Goal: Information Seeking & Learning: Learn about a topic

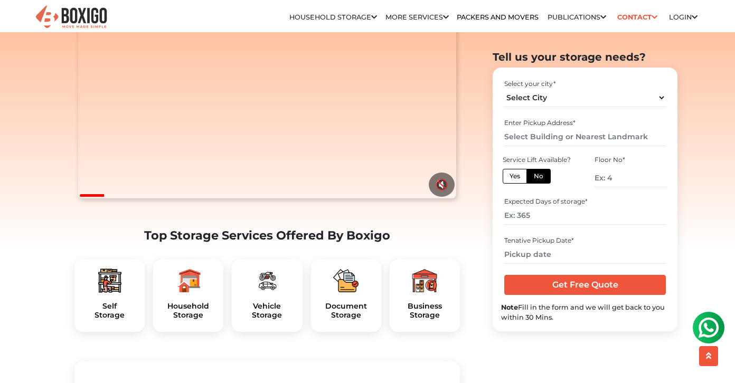
scroll to position [149, 0]
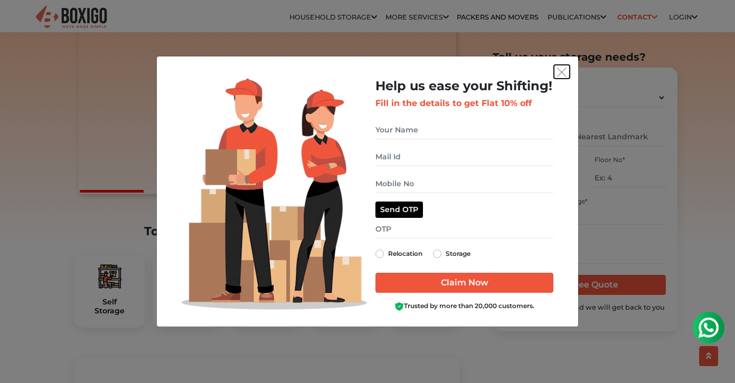
click at [560, 74] on img "get free quote dialog" at bounding box center [562, 73] width 10 height 10
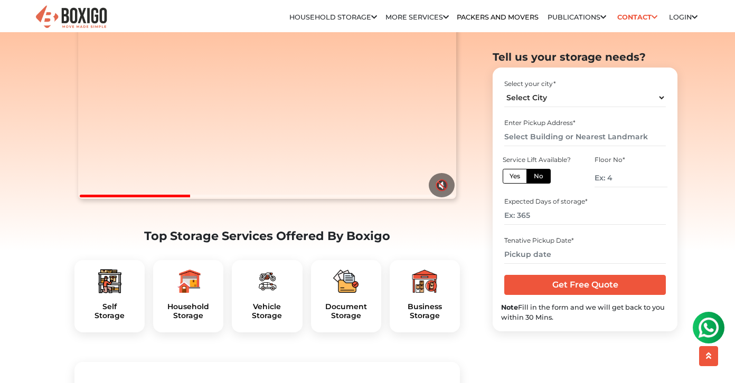
scroll to position [142, 0]
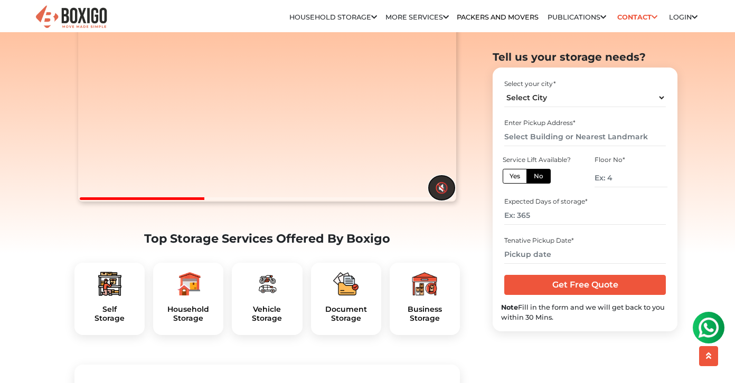
click at [443, 200] on button "🔇" at bounding box center [442, 188] width 26 height 24
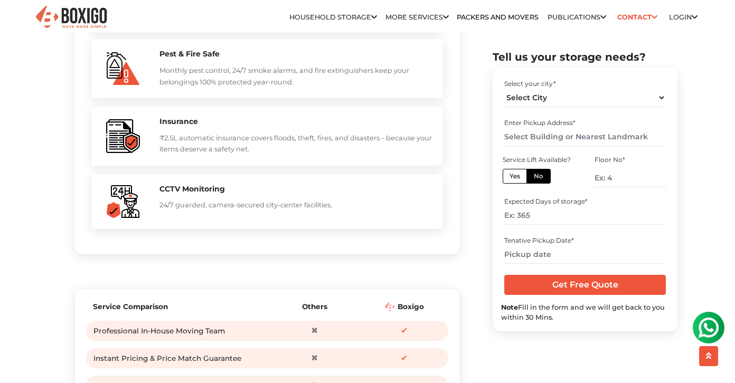
scroll to position [1114, 0]
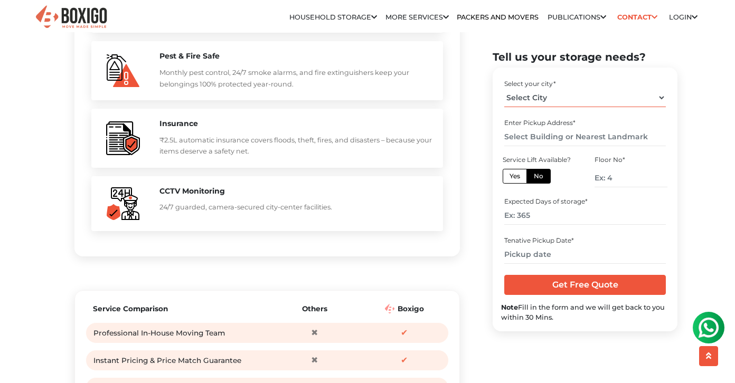
click at [556, 97] on select "Select City Bangalore Bengaluru Bhopal Bhubaneswar Chennai Coimbatore Cuttack D…" at bounding box center [584, 98] width 161 height 18
select select "Bengaluru"
click at [504, 89] on select "Select City Bangalore Bengaluru Bhopal Bhubaneswar Chennai Coimbatore Cuttack D…" at bounding box center [584, 98] width 161 height 18
click at [542, 136] on input "text" at bounding box center [584, 137] width 161 height 18
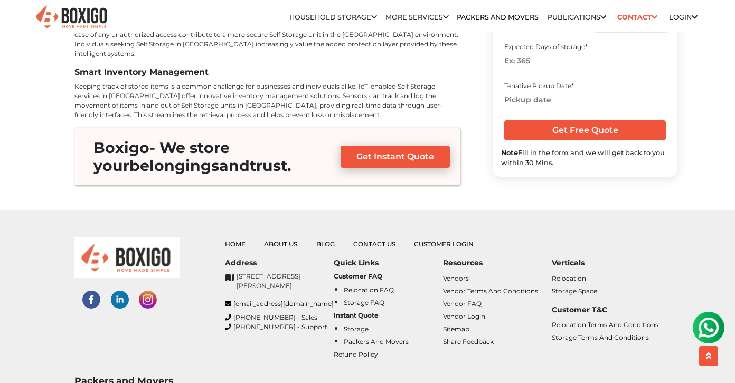
scroll to position [3983, 0]
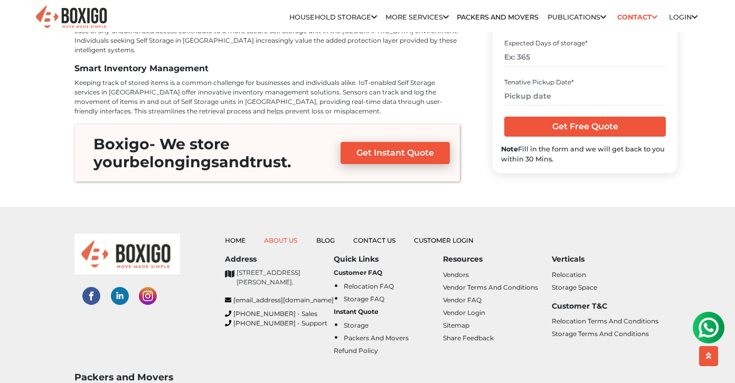
click at [288, 237] on link "About Us" at bounding box center [280, 241] width 33 height 8
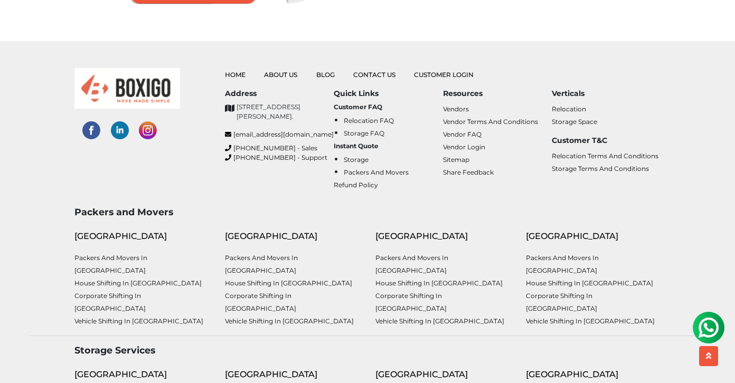
scroll to position [1614, 0]
